Goal: Information Seeking & Learning: Learn about a topic

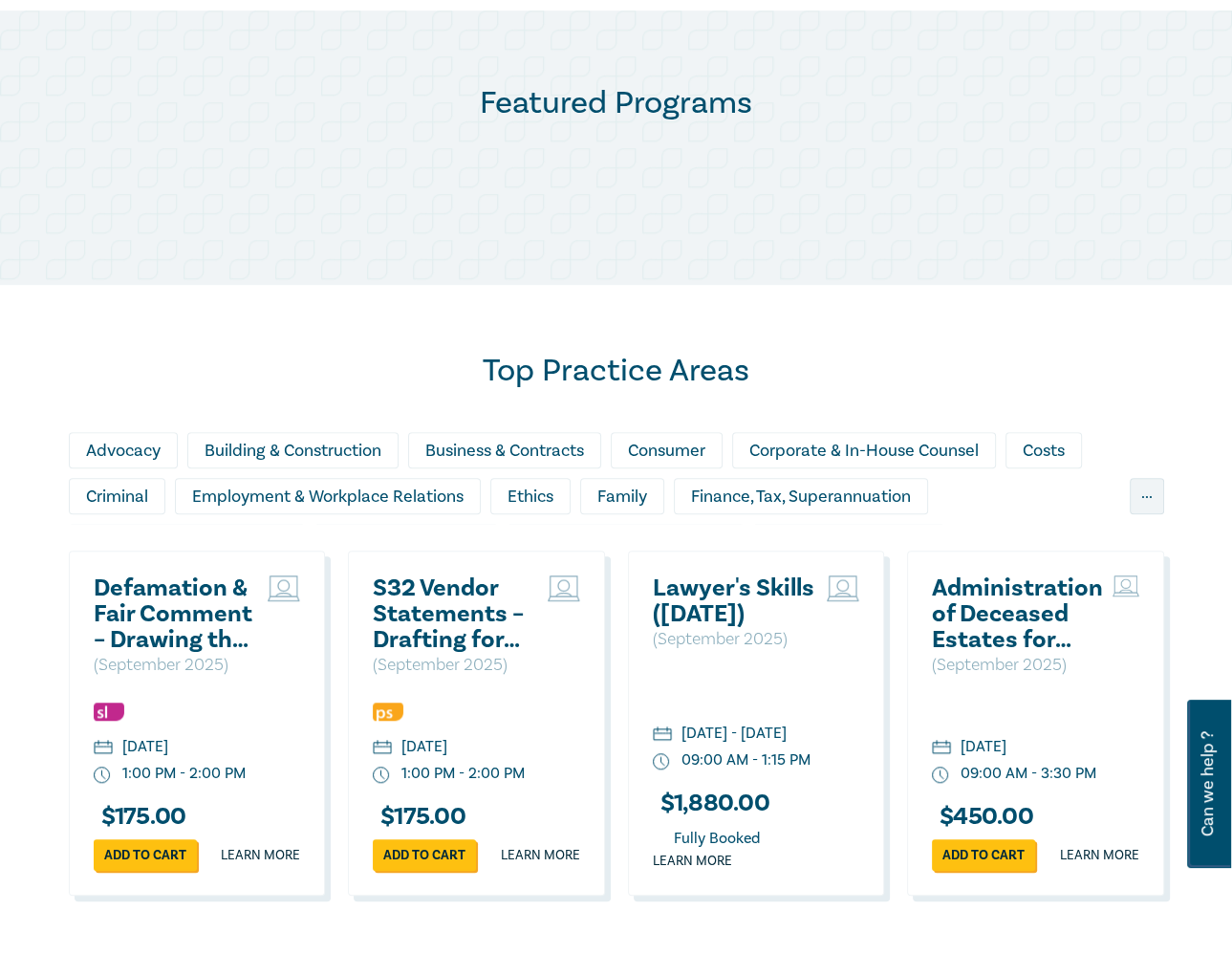
scroll to position [956, 0]
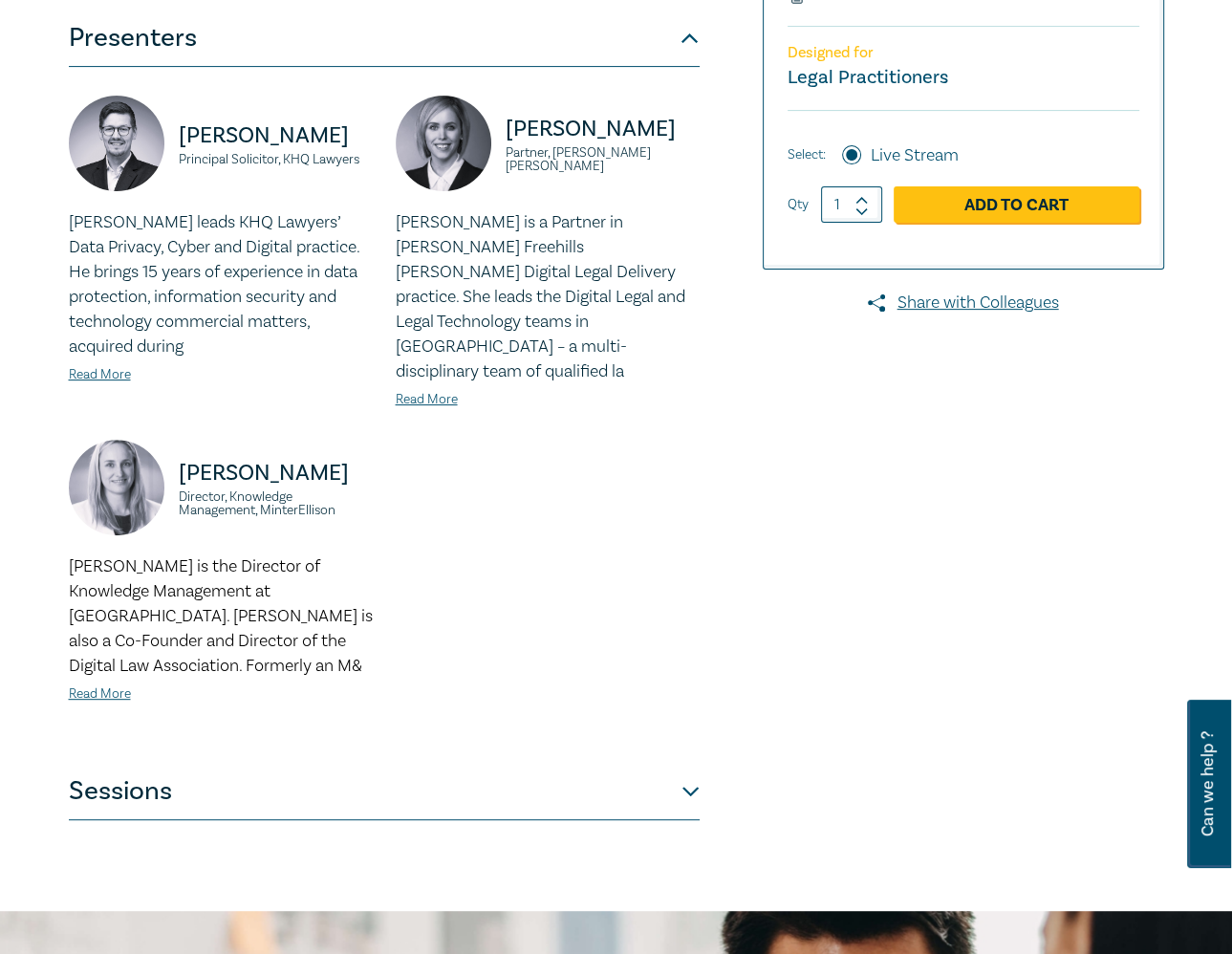
scroll to position [474, 0]
drag, startPoint x: 635, startPoint y: 765, endPoint x: 1078, endPoint y: 679, distance: 451.3
click at [636, 765] on button "Sessions" at bounding box center [384, 791] width 630 height 58
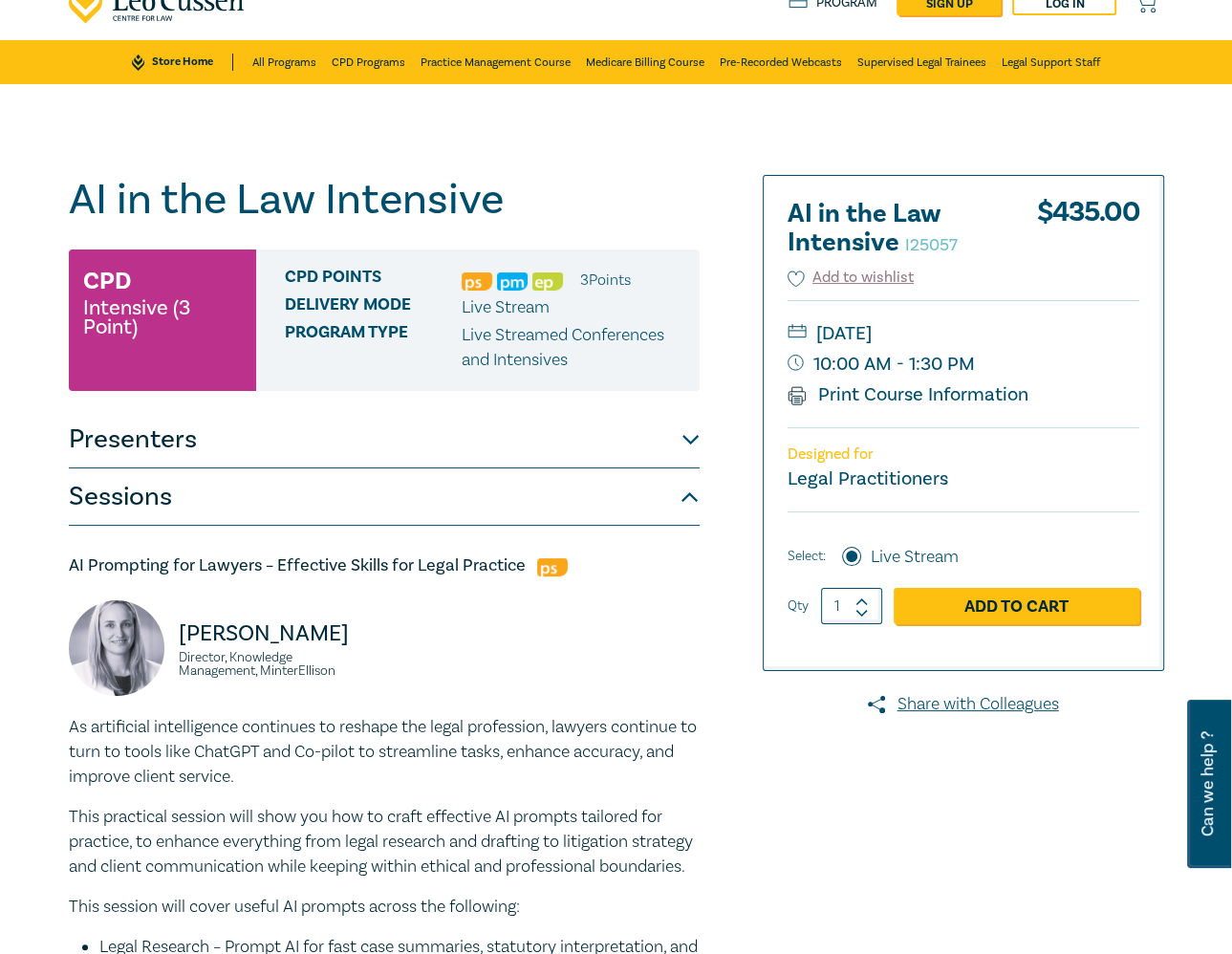
scroll to position [0, 0]
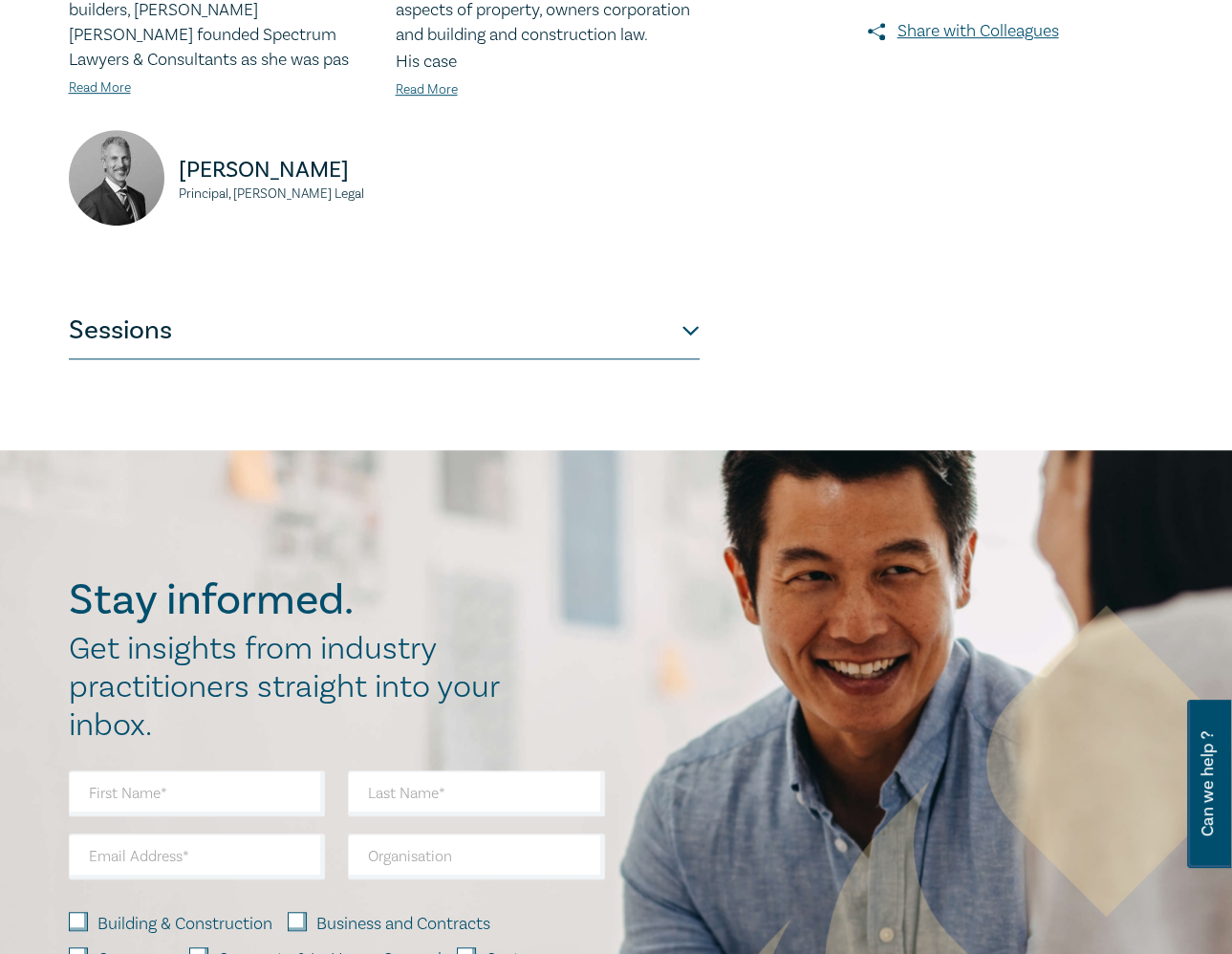
click at [568, 345] on button "Sessions" at bounding box center [384, 331] width 630 height 58
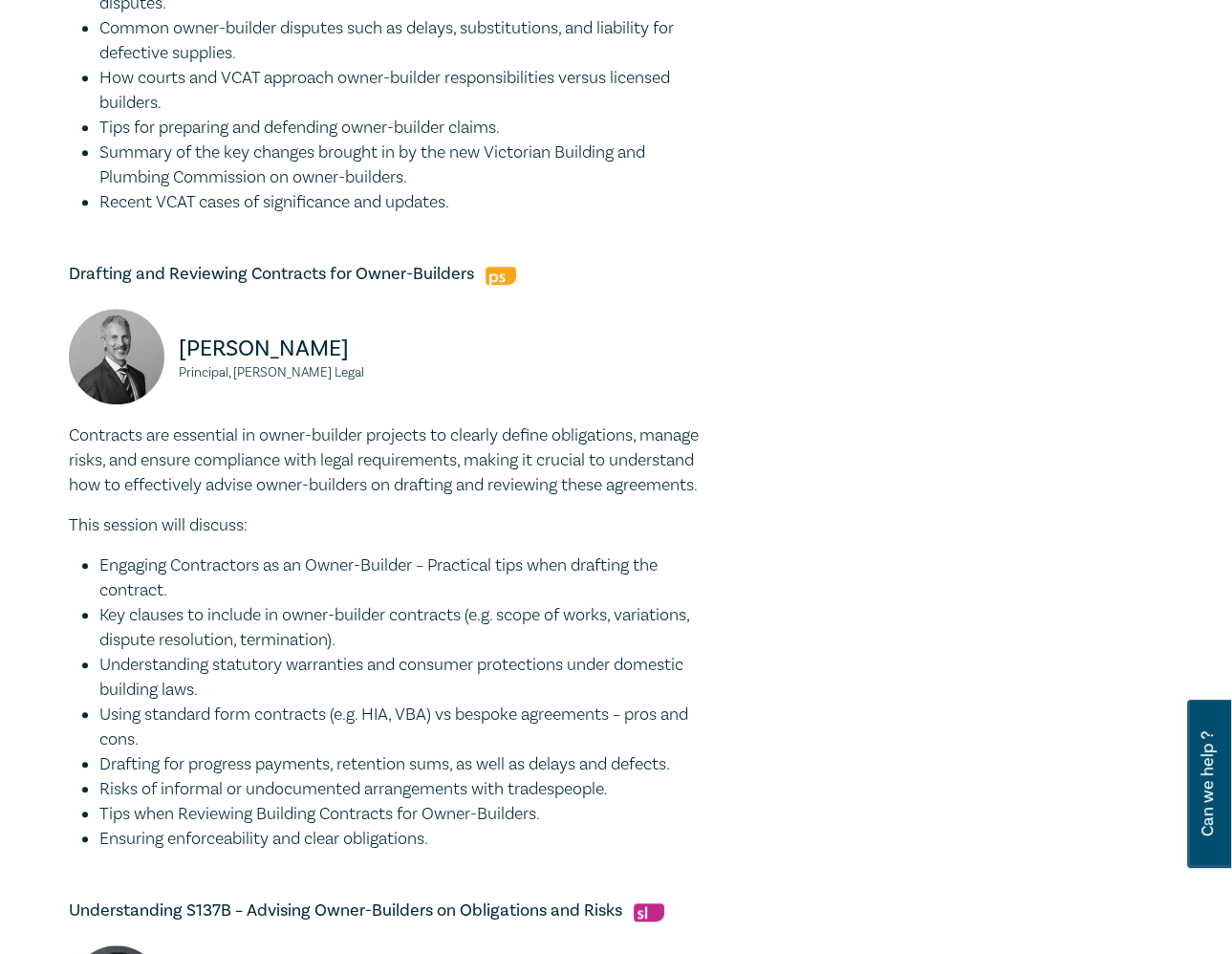
scroll to position [1145, 0]
